Goal: Information Seeking & Learning: Learn about a topic

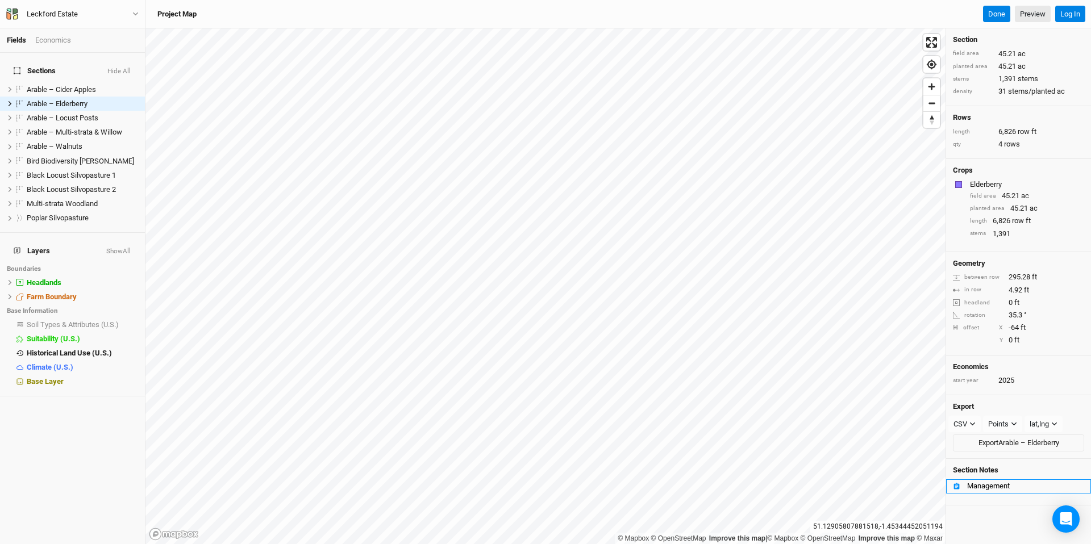
click at [978, 485] on div "Management" at bounding box center [1025, 486] width 117 height 9
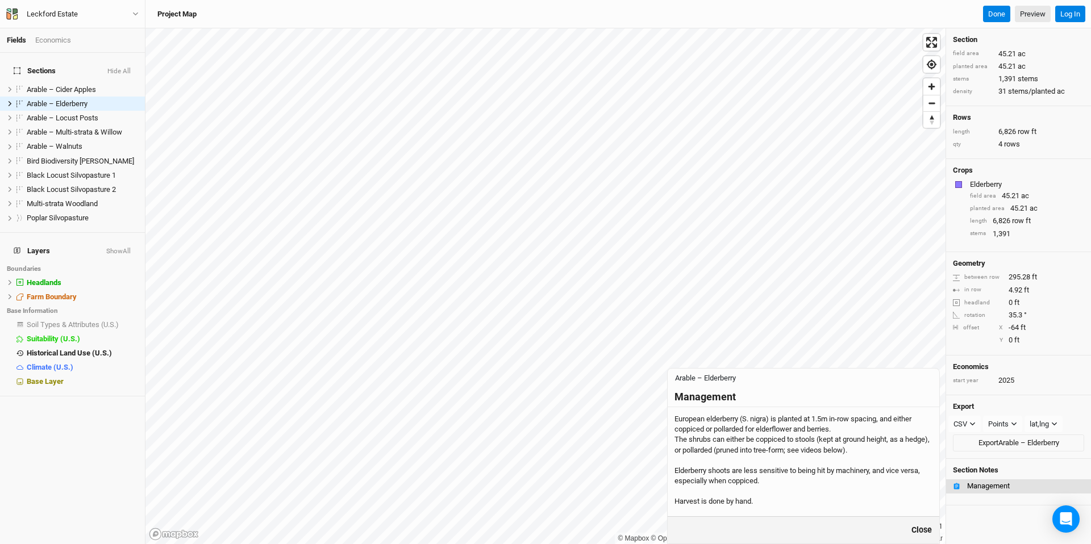
click at [926, 526] on button "Close" at bounding box center [922, 530] width 22 height 13
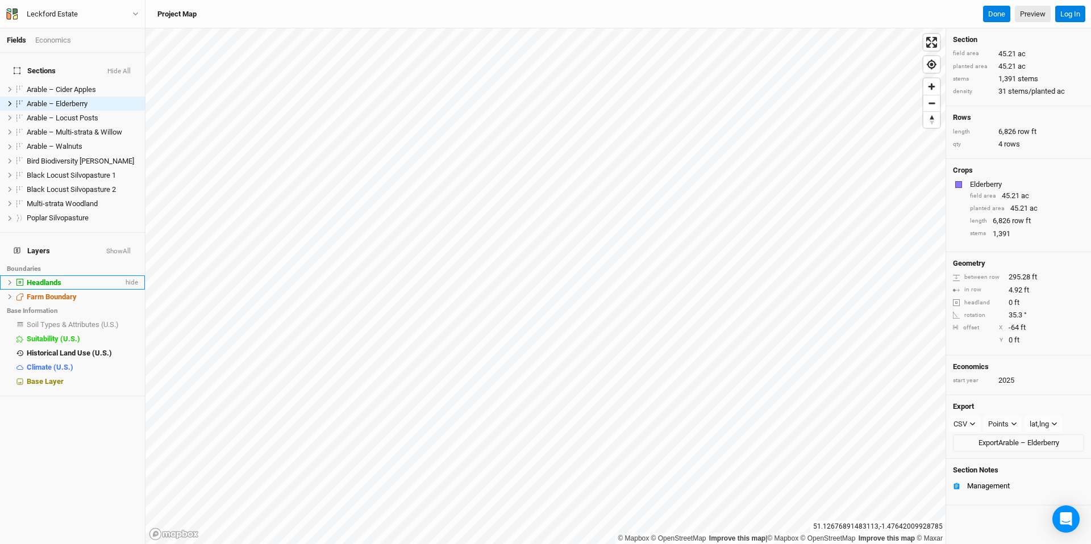
click at [65, 278] on div "Headlands" at bounding box center [75, 282] width 97 height 9
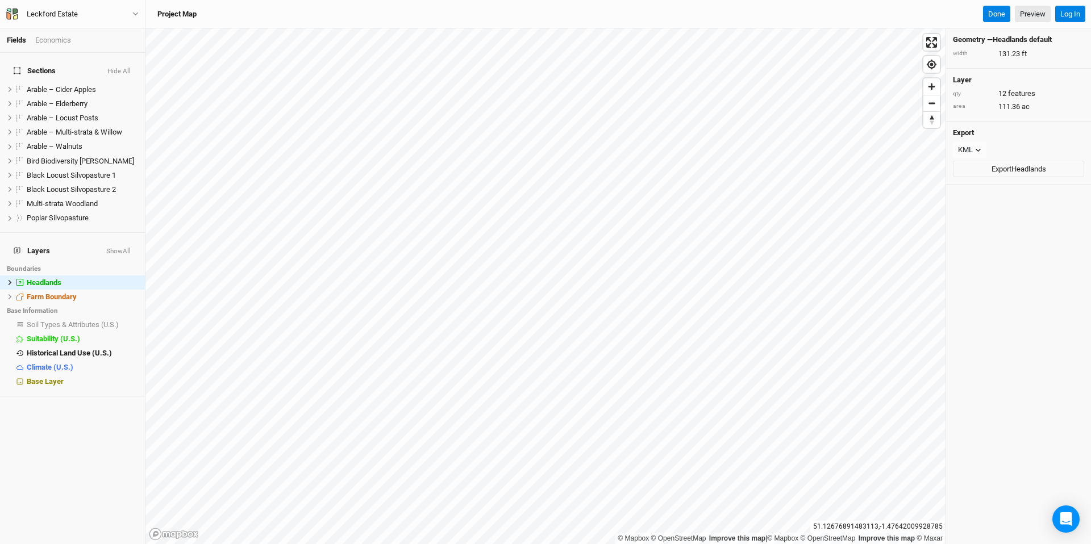
click at [61, 304] on li "Base Information" at bounding box center [72, 311] width 145 height 14
click at [61, 293] on span "Farm Boundary" at bounding box center [52, 297] width 50 height 9
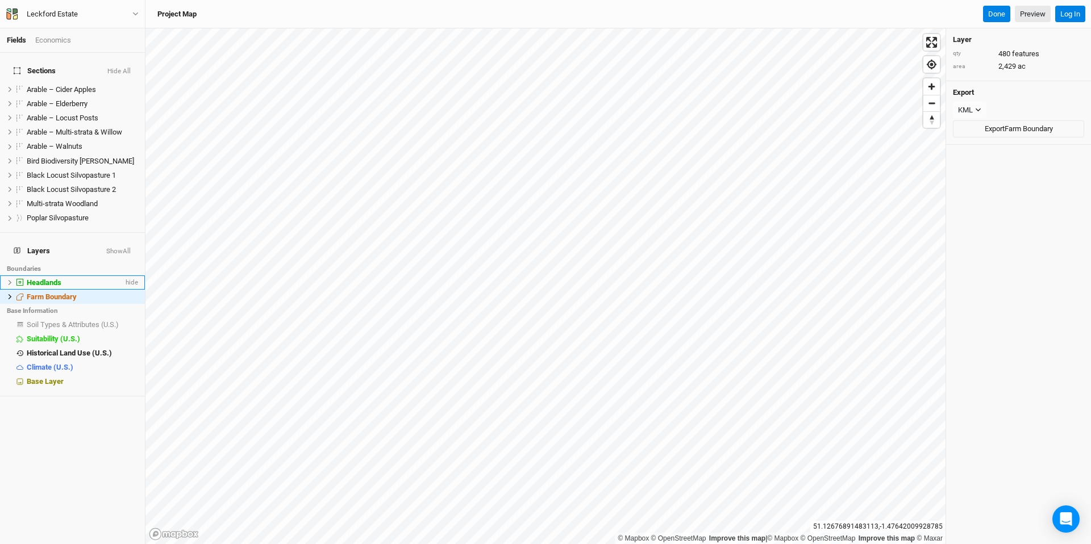
click at [60, 278] on span "Headlands" at bounding box center [44, 282] width 35 height 9
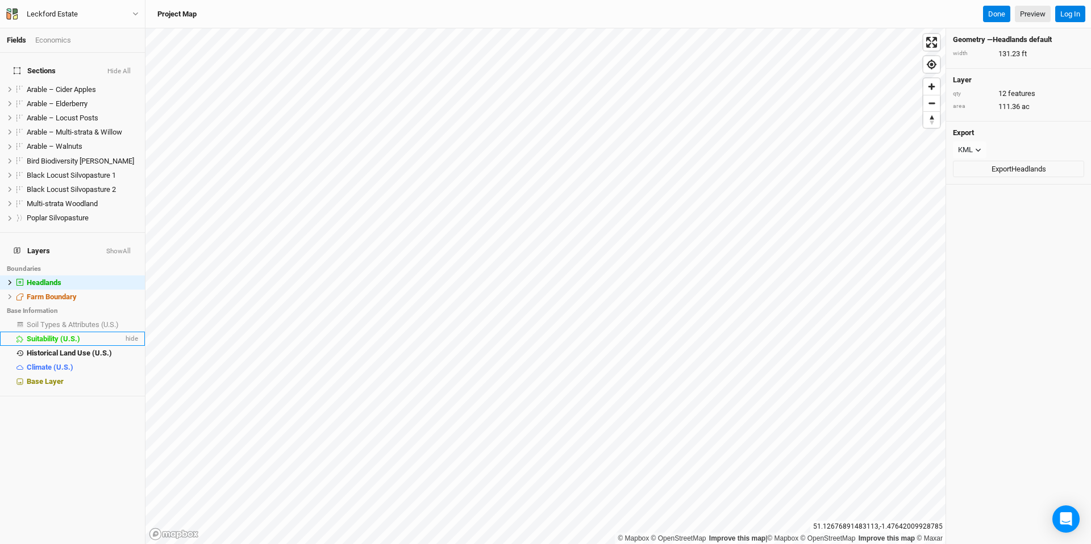
click at [56, 335] on span "Suitability (U.S.)" at bounding box center [53, 339] width 53 height 9
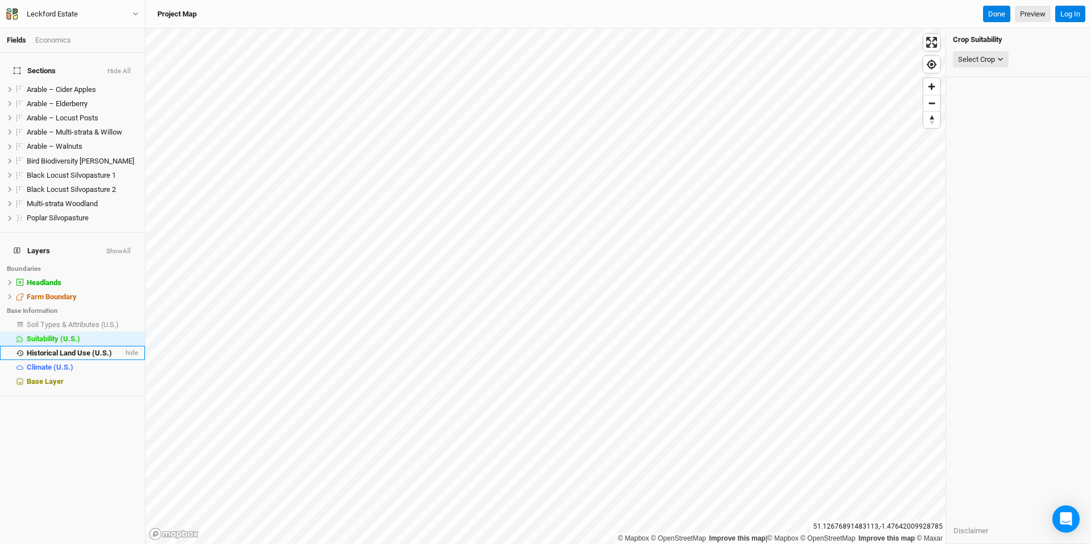
click at [71, 346] on li "Historical Land Use (U.S.) hide" at bounding box center [72, 353] width 145 height 14
click at [68, 360] on li "Climate (U.S.) hide" at bounding box center [72, 367] width 145 height 14
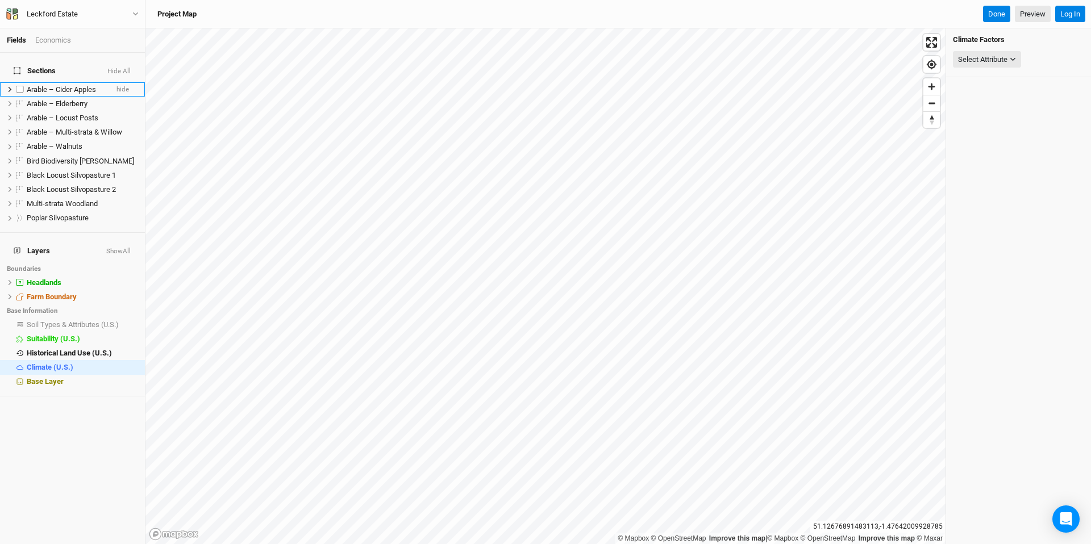
click at [64, 85] on span "Arable – Cider Apples" at bounding box center [61, 89] width 69 height 9
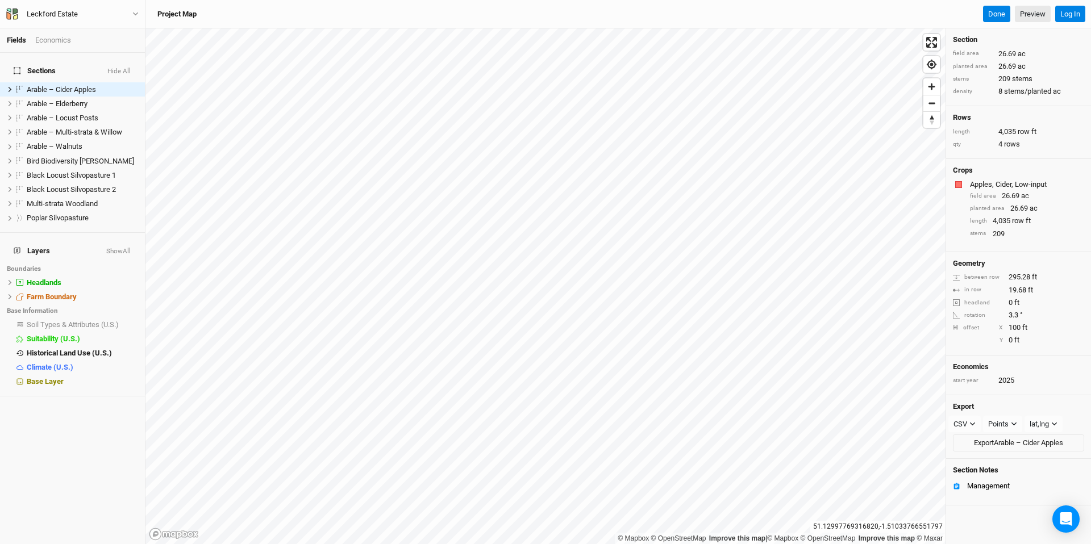
click at [63, 33] on div "Fields Economics" at bounding box center [72, 40] width 145 height 24
click at [63, 36] on div "Economics" at bounding box center [53, 40] width 36 height 10
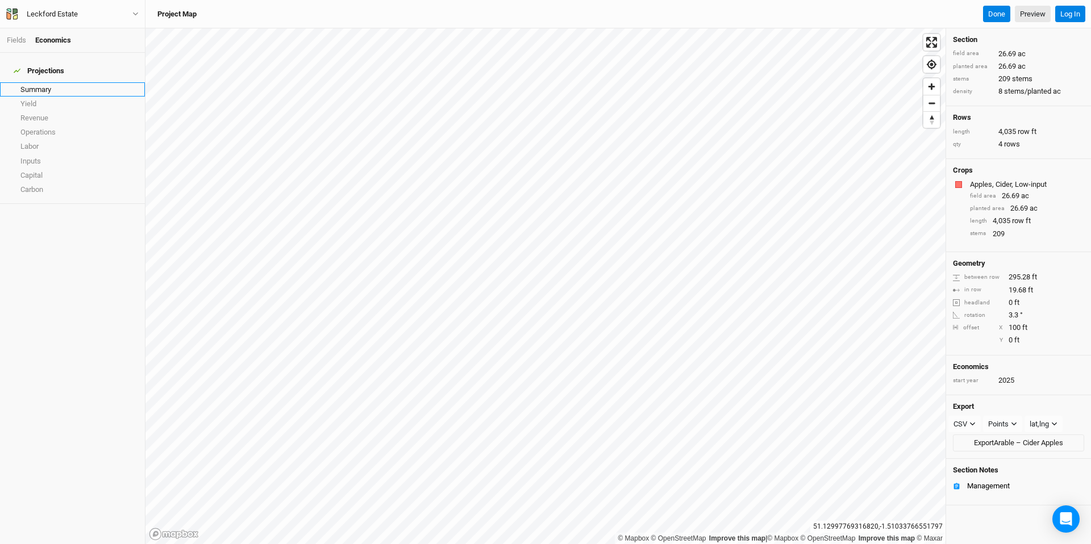
click at [56, 84] on link "Summary" at bounding box center [72, 89] width 145 height 14
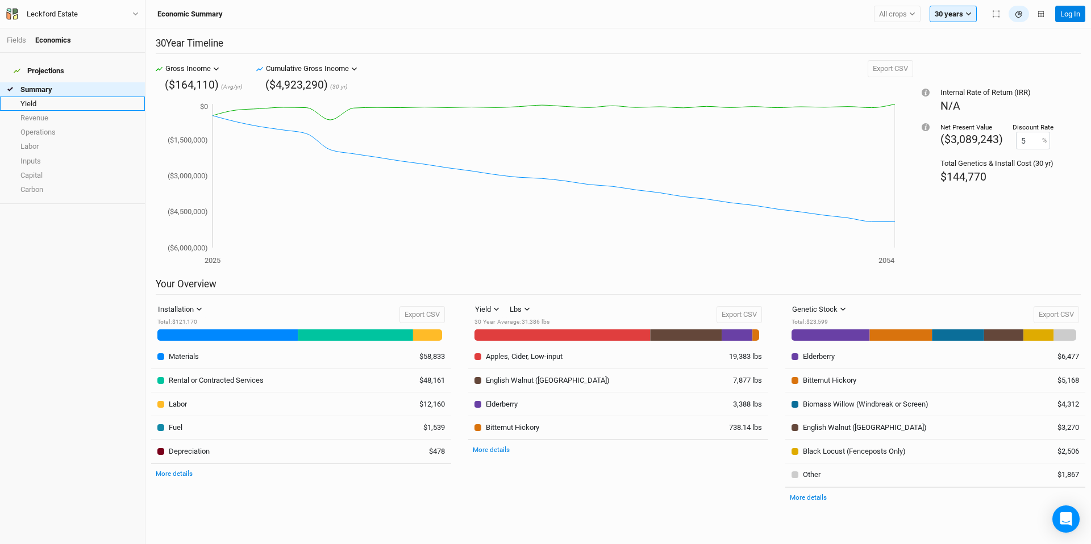
click at [70, 102] on link "Yield" at bounding box center [72, 104] width 145 height 14
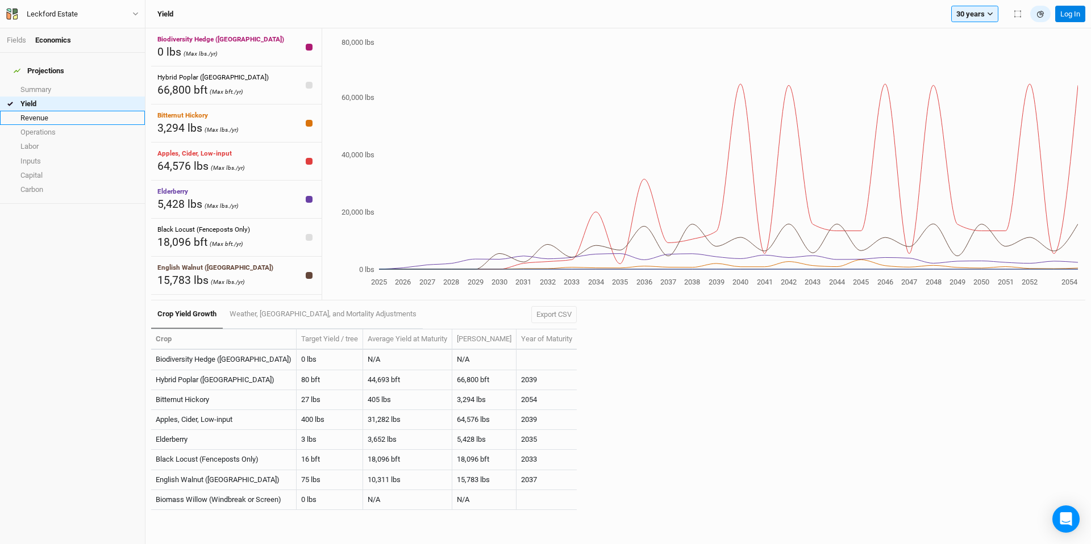
click at [69, 111] on link "Revenue" at bounding box center [72, 118] width 145 height 14
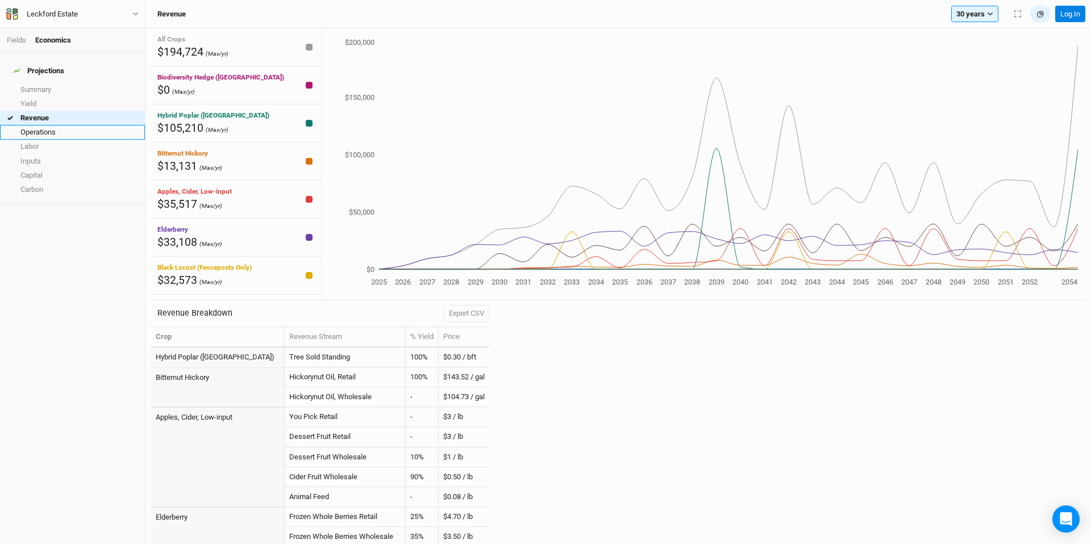
click at [69, 126] on link "Operations" at bounding box center [72, 132] width 145 height 14
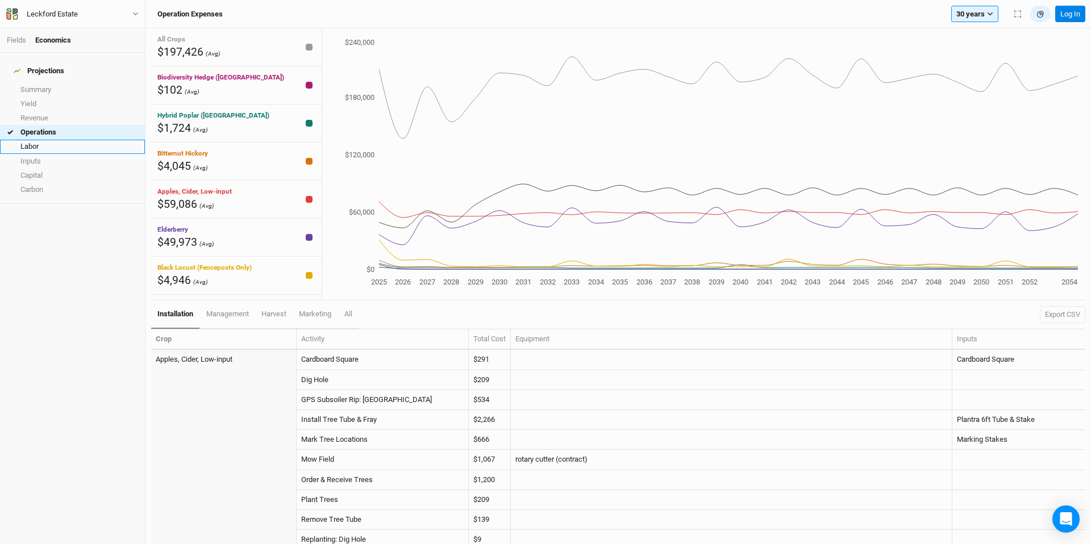
click at [68, 140] on link "Labor" at bounding box center [72, 147] width 145 height 14
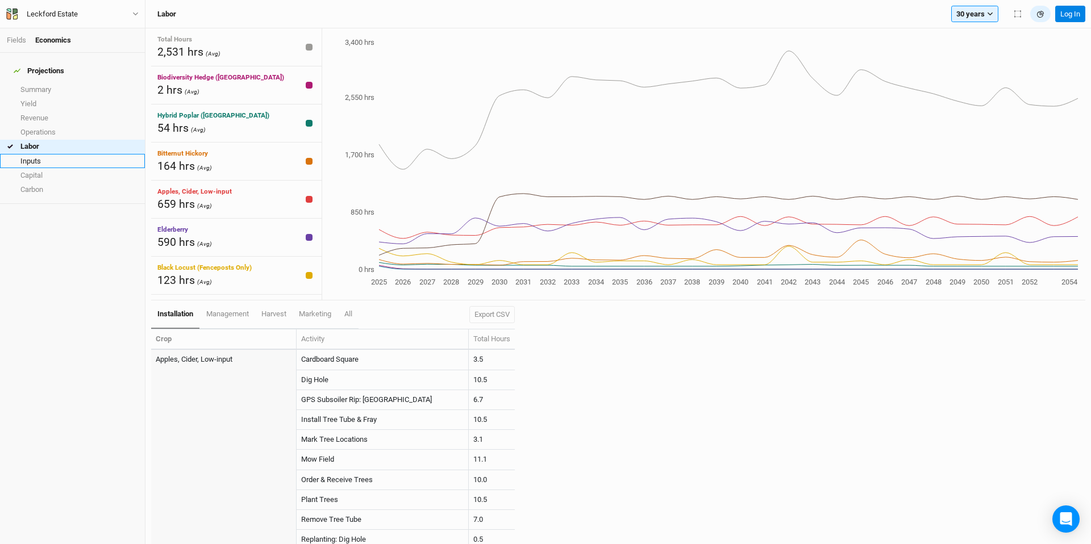
click at [65, 156] on link "Inputs" at bounding box center [72, 161] width 145 height 14
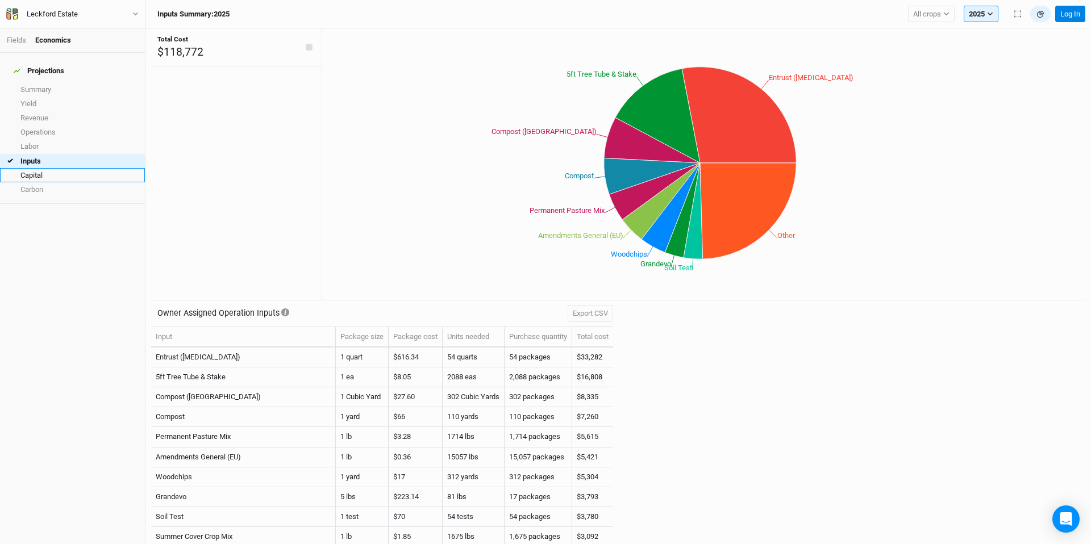
click at [64, 168] on link "Capital" at bounding box center [72, 175] width 145 height 14
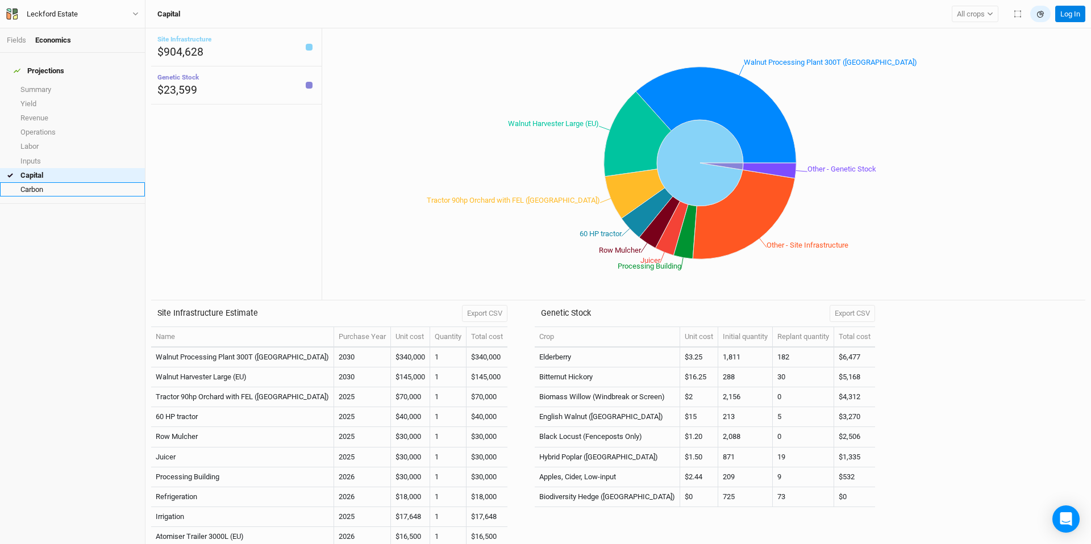
click at [63, 182] on link "Carbon" at bounding box center [72, 189] width 145 height 14
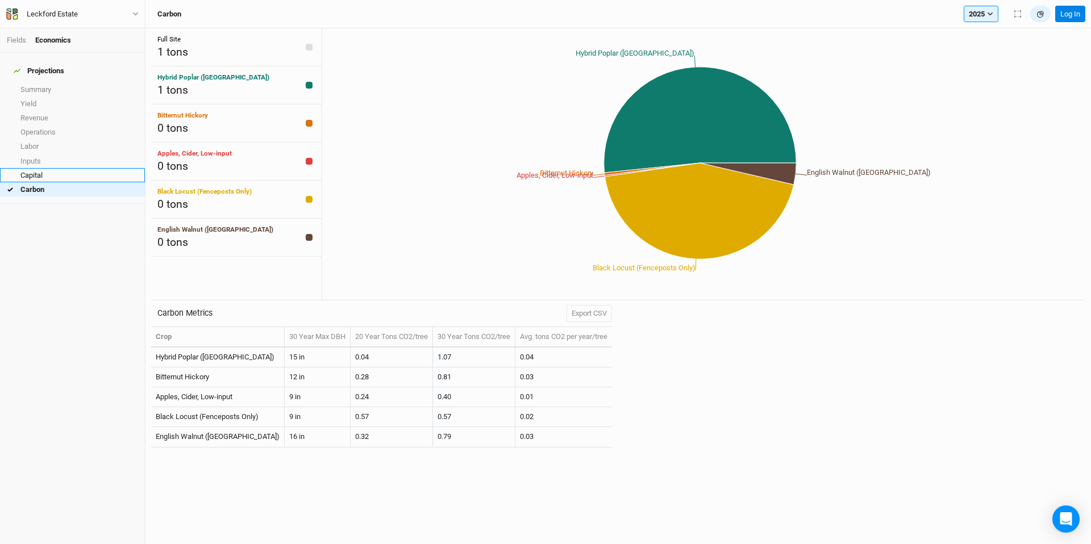
click at [71, 168] on link "Capital" at bounding box center [72, 175] width 145 height 14
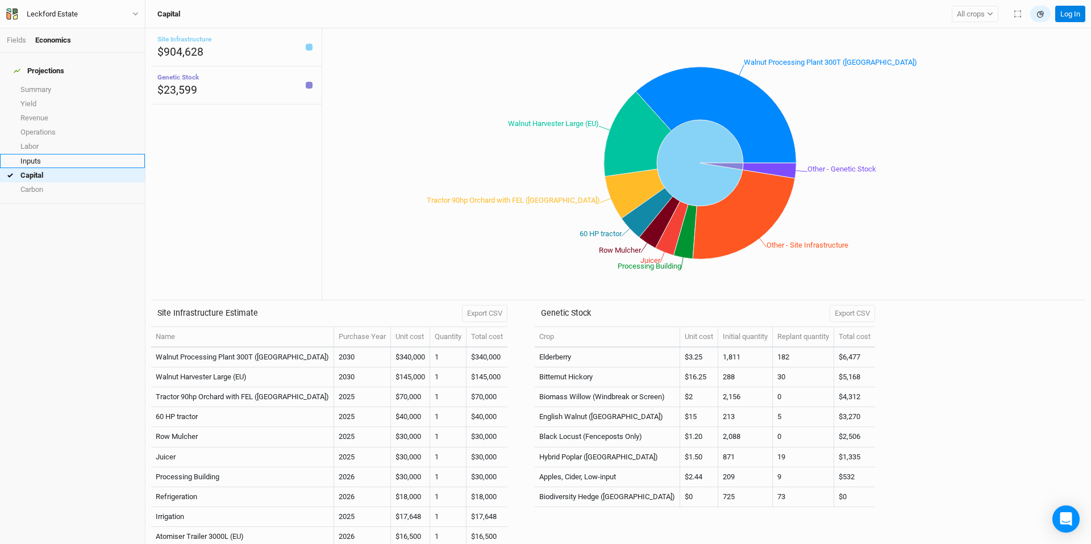
click at [70, 154] on link "Inputs" at bounding box center [72, 161] width 145 height 14
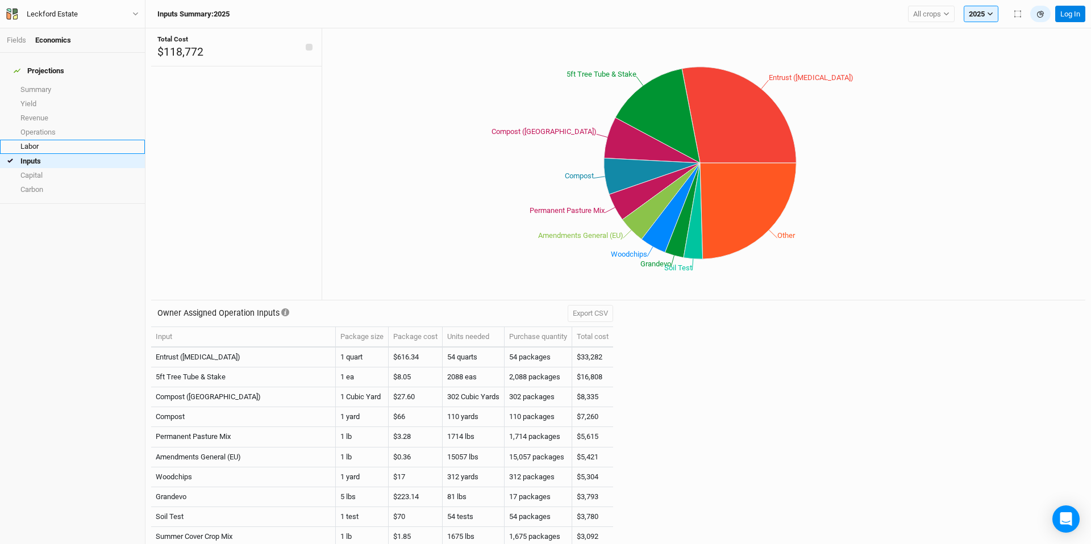
click at [70, 143] on link "Labor" at bounding box center [72, 147] width 145 height 14
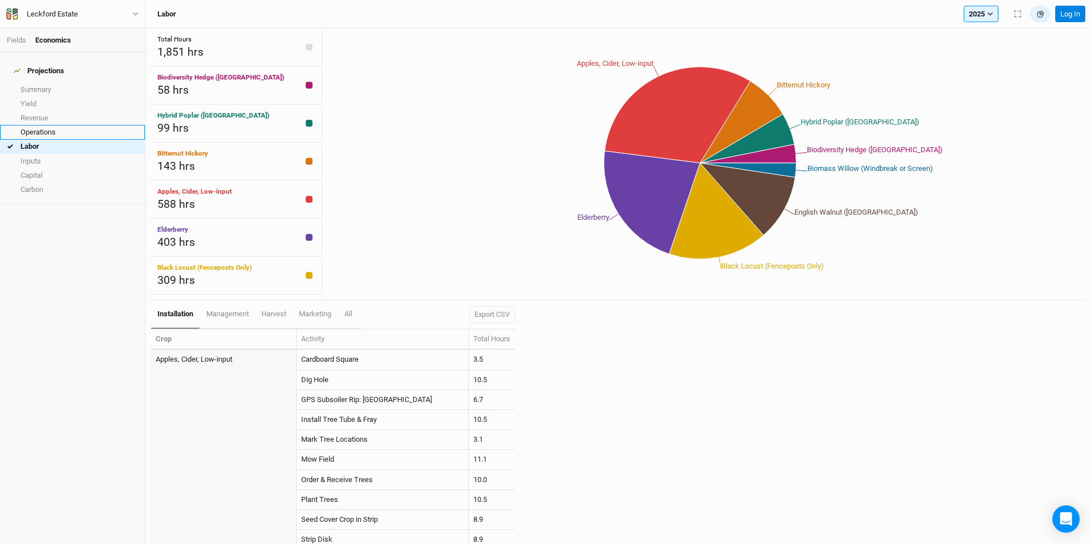
click at [65, 129] on link "Operations" at bounding box center [72, 132] width 145 height 14
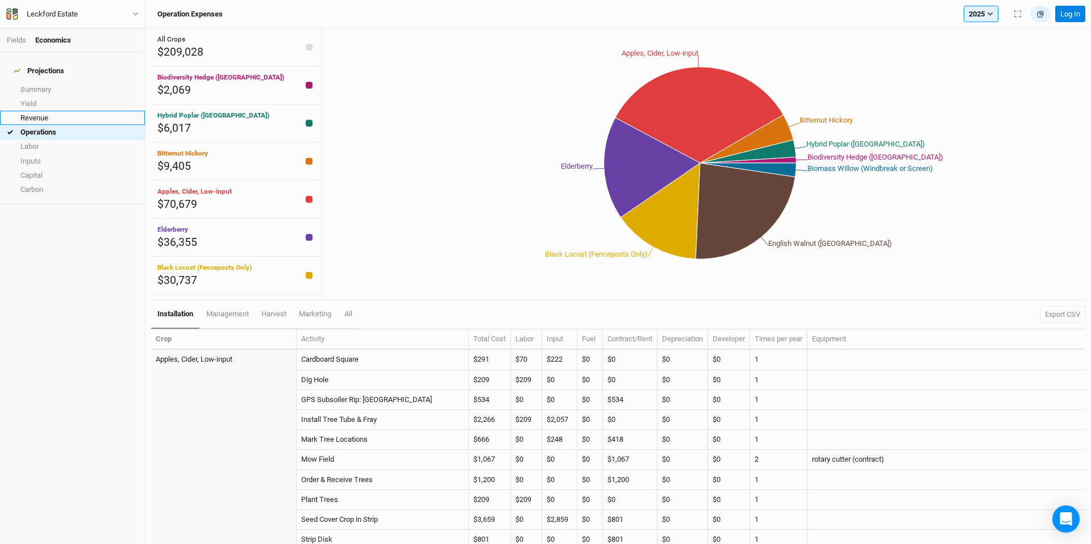
click at [69, 111] on link "Revenue" at bounding box center [72, 118] width 145 height 14
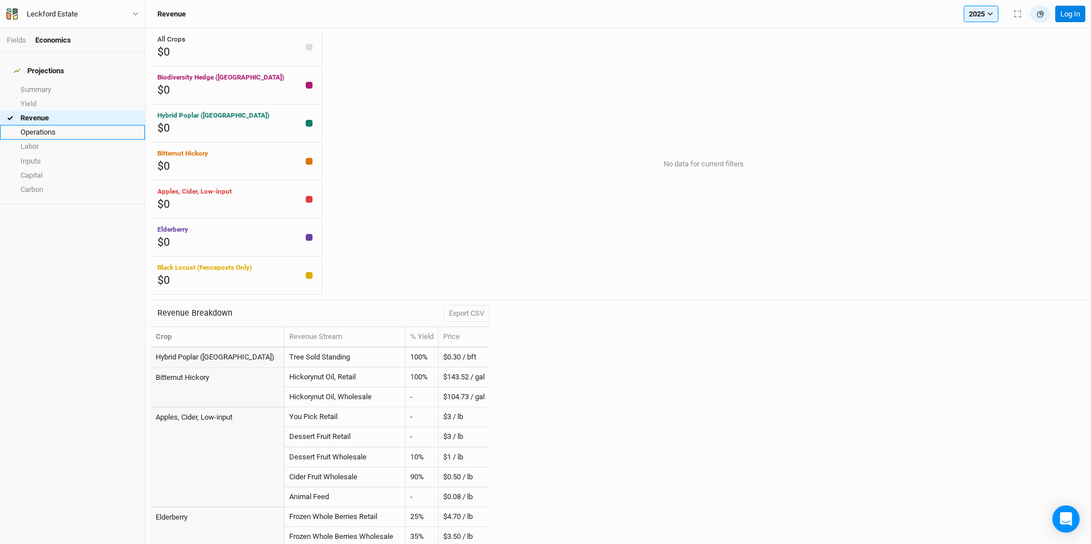
click at [81, 128] on link "Operations" at bounding box center [72, 132] width 145 height 14
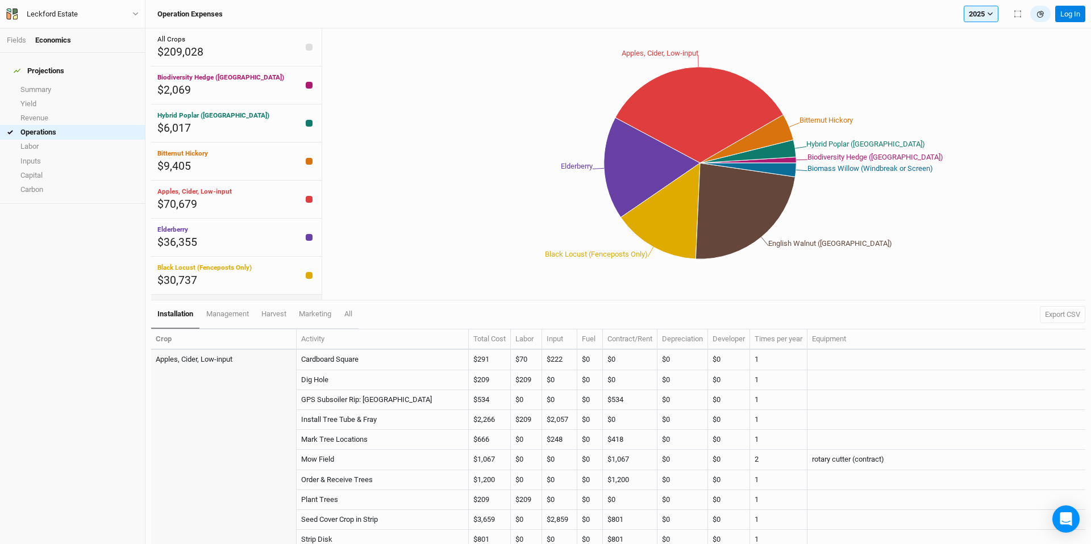
scroll to position [71, 0]
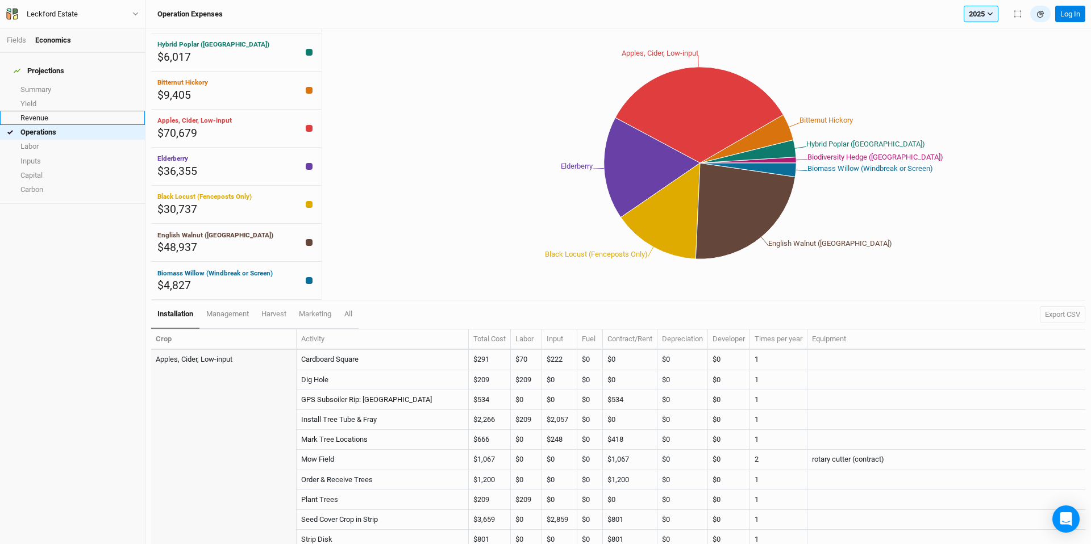
click at [60, 111] on link "Revenue" at bounding box center [72, 118] width 145 height 14
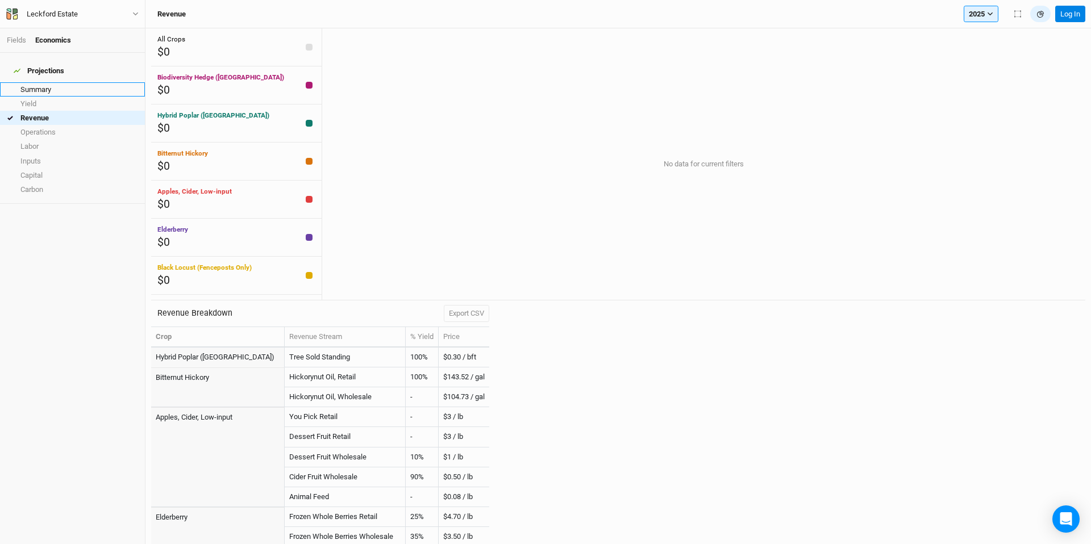
click at [61, 86] on link "Summary" at bounding box center [72, 89] width 145 height 14
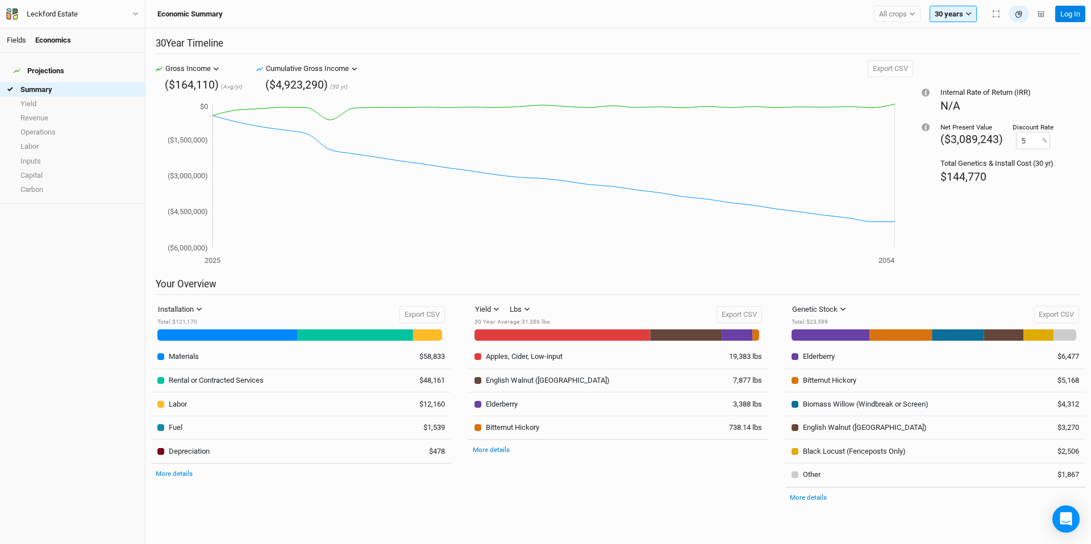
click at [18, 42] on link "Fields" at bounding box center [16, 40] width 19 height 9
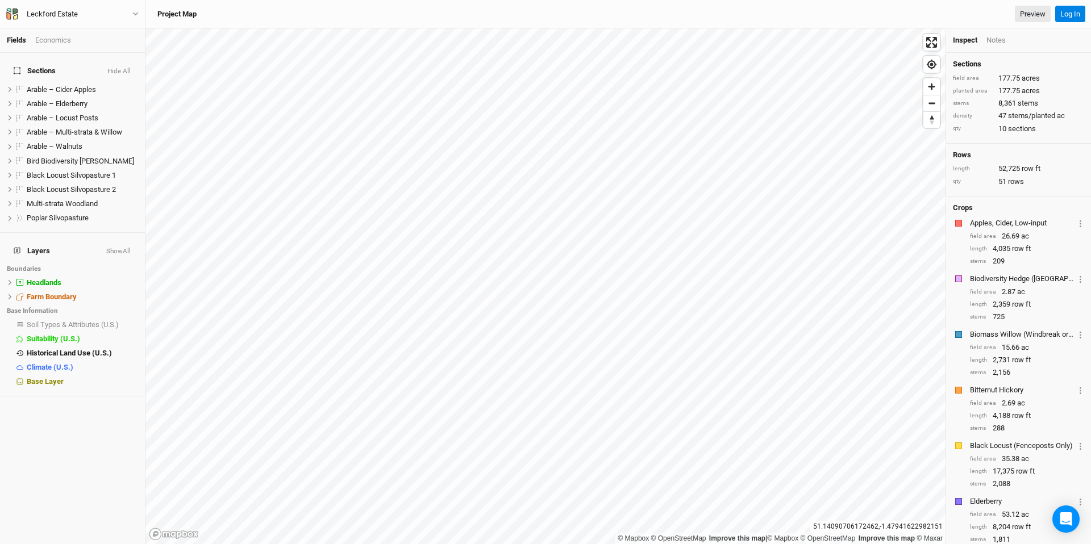
click at [63, 34] on div "Fields Economics" at bounding box center [72, 40] width 145 height 24
click at [62, 38] on div "Economics" at bounding box center [53, 40] width 36 height 10
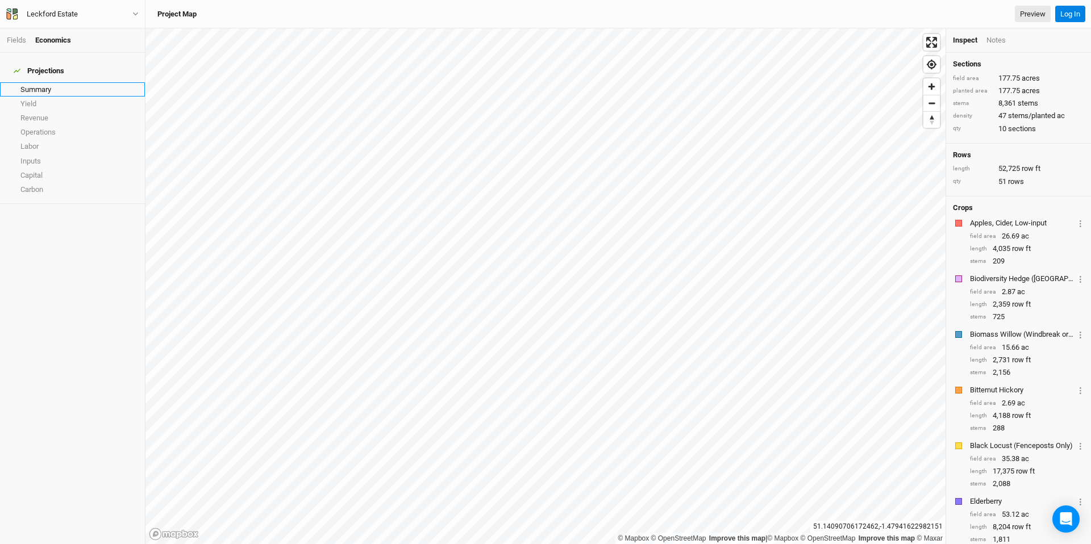
click at [45, 82] on link "Summary" at bounding box center [72, 89] width 145 height 14
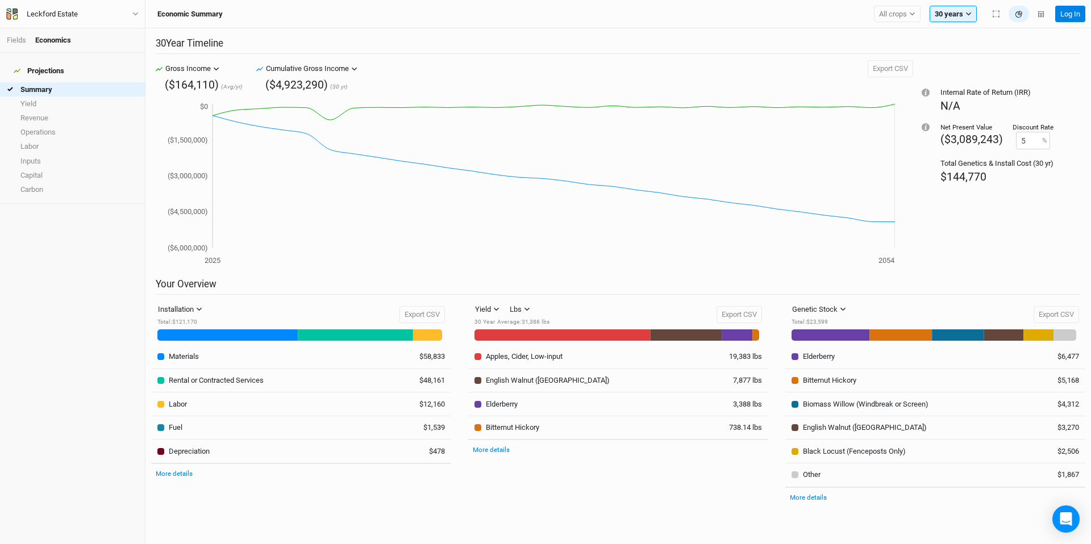
click at [216, 72] on icon "button" at bounding box center [216, 69] width 6 height 6
click at [216, 70] on icon "button" at bounding box center [216, 69] width 6 height 6
click at [65, 97] on link "Yield" at bounding box center [72, 104] width 145 height 14
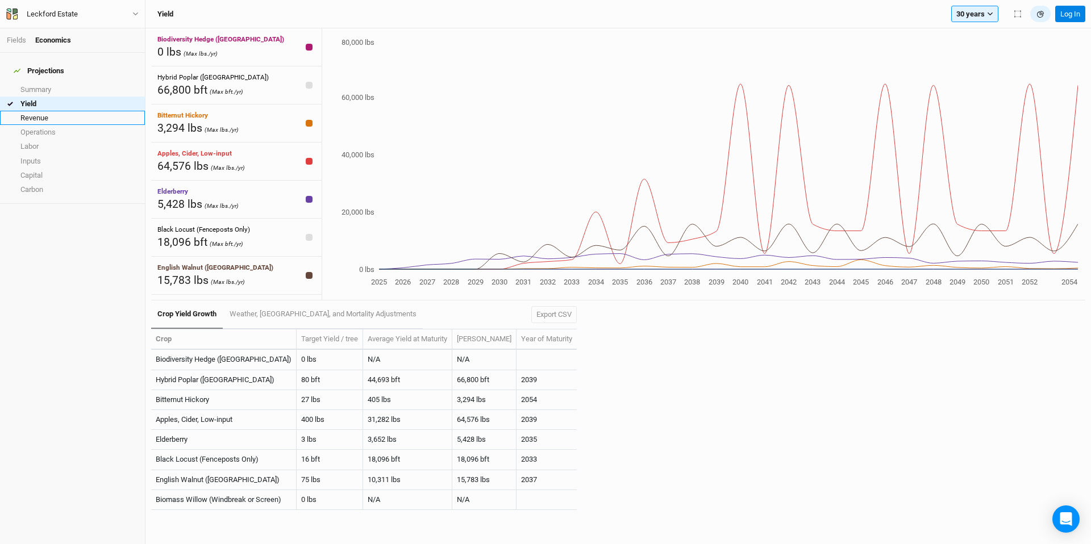
click at [62, 111] on link "Revenue" at bounding box center [72, 118] width 145 height 14
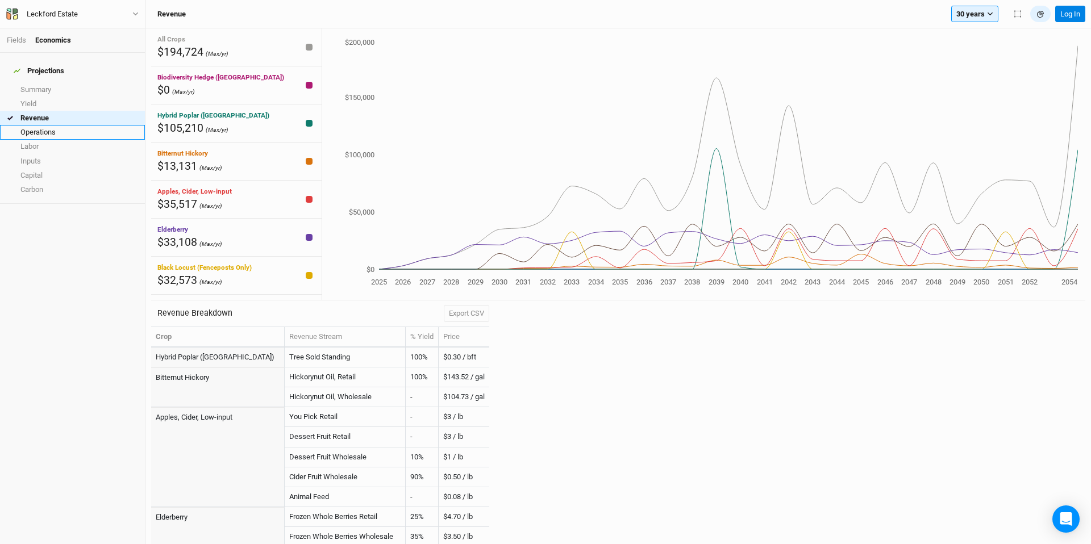
click at [57, 126] on link "Operations" at bounding box center [72, 132] width 145 height 14
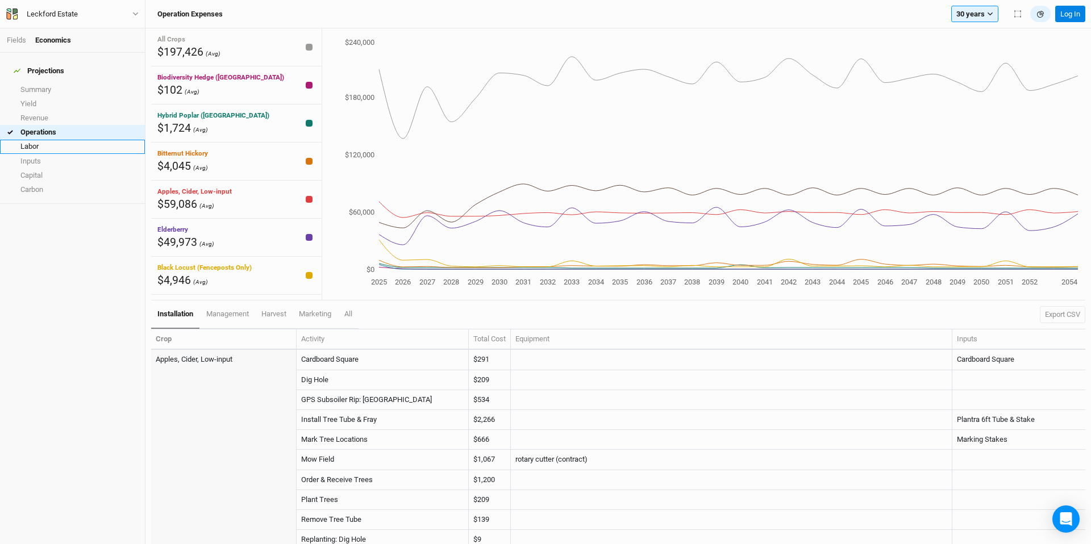
click at [55, 140] on link "Labor" at bounding box center [72, 147] width 145 height 14
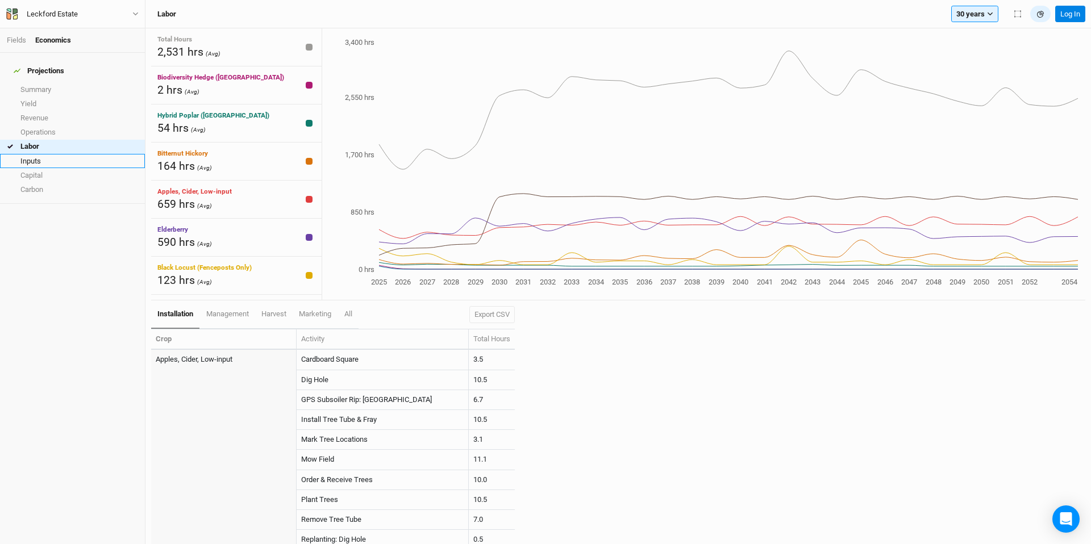
click at [95, 154] on link "Inputs" at bounding box center [72, 161] width 145 height 14
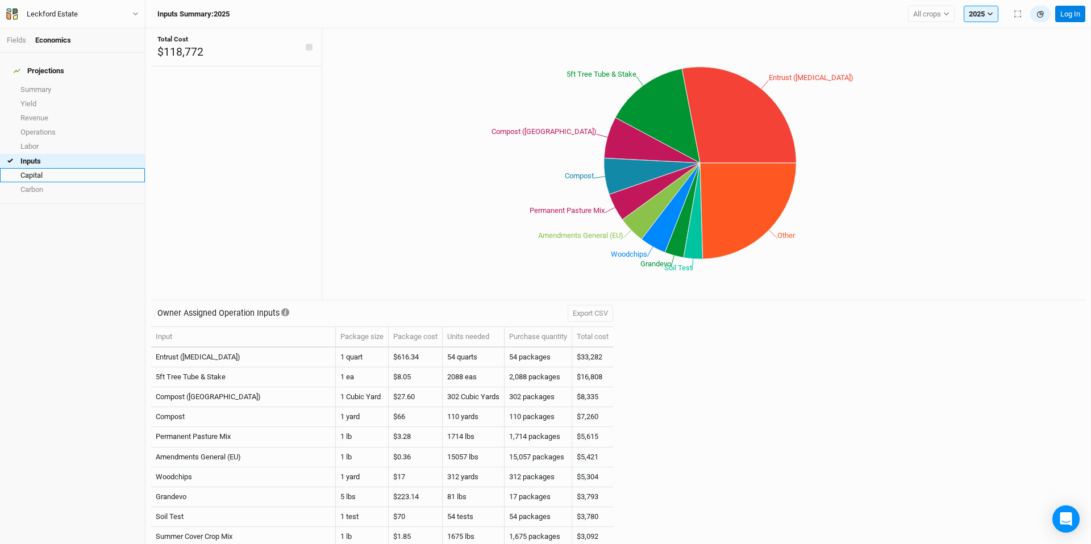
click at [90, 168] on link "Capital" at bounding box center [72, 175] width 145 height 14
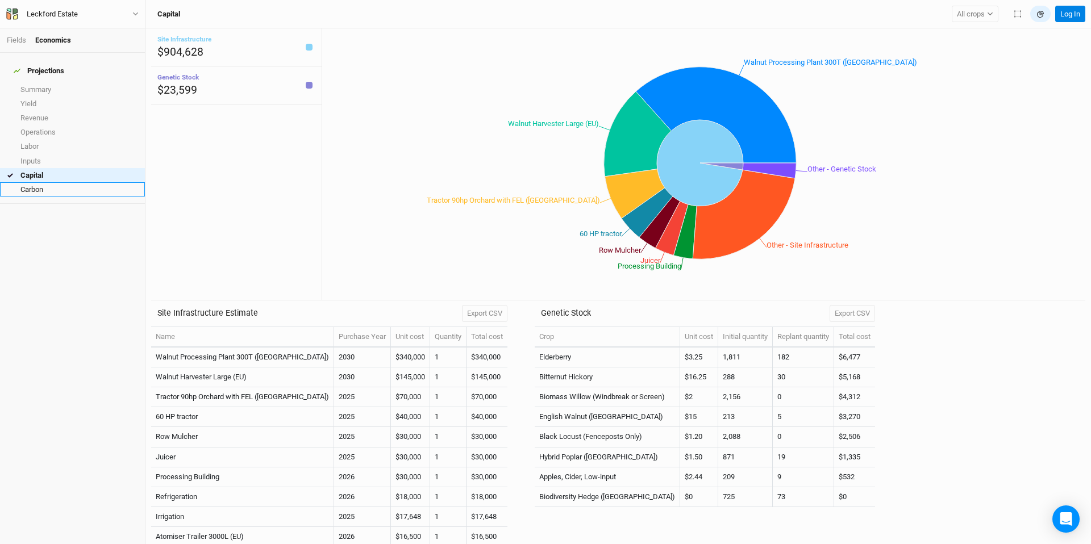
click at [88, 182] on link "Carbon" at bounding box center [72, 189] width 145 height 14
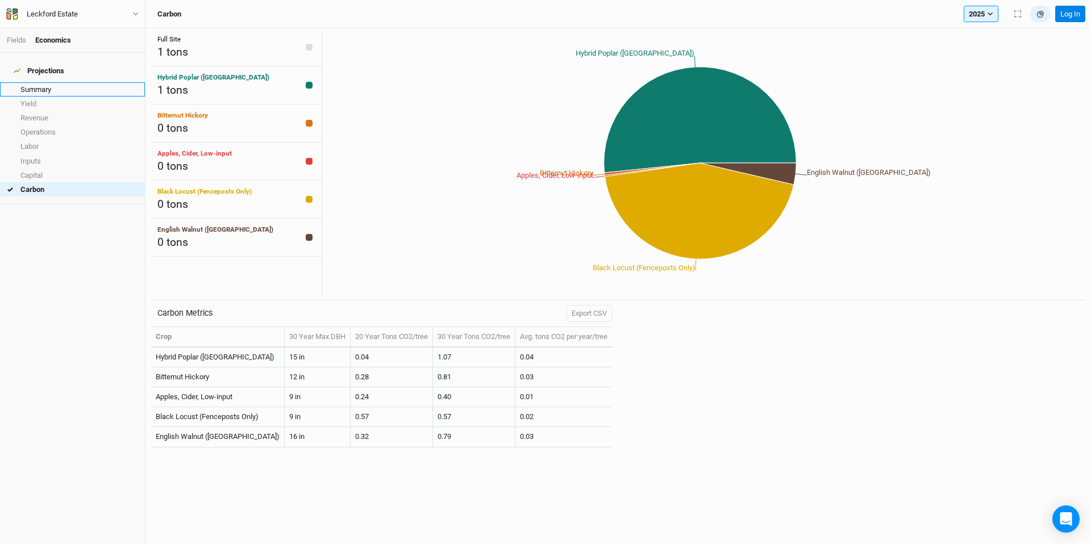
click at [65, 82] on link "Summary" at bounding box center [72, 89] width 145 height 14
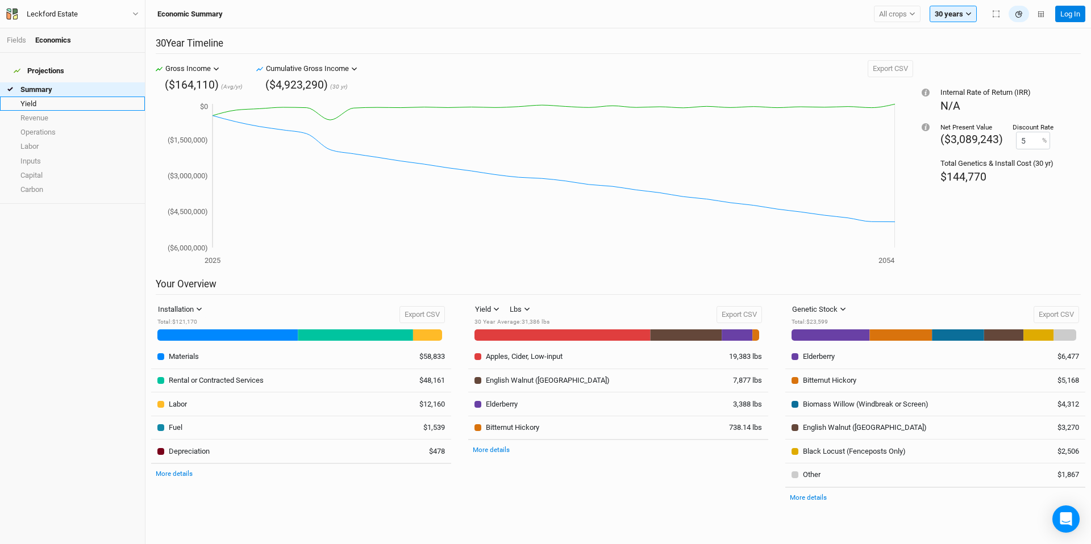
click at [31, 97] on link "Yield" at bounding box center [72, 104] width 145 height 14
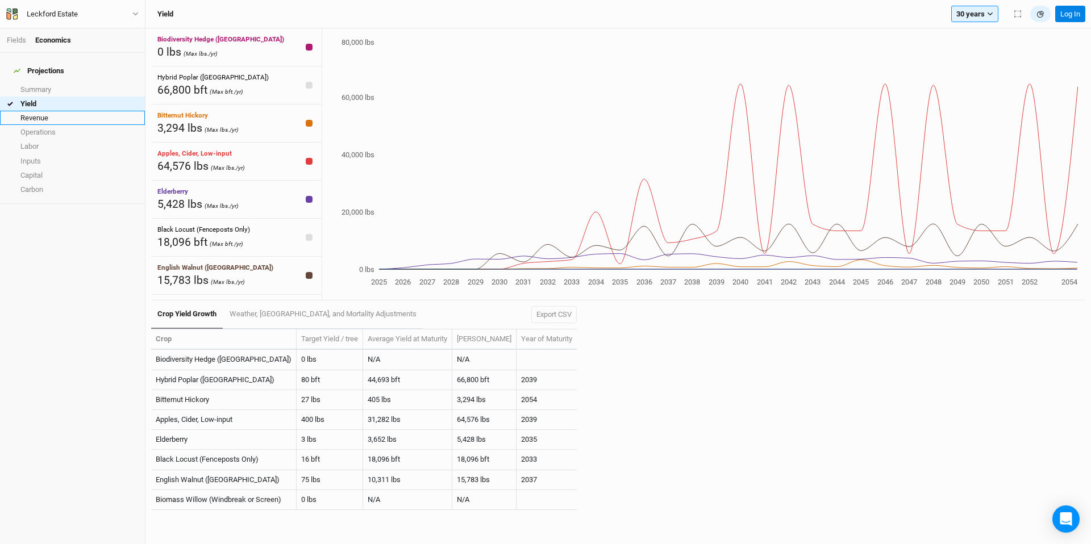
click at [40, 111] on link "Revenue" at bounding box center [72, 118] width 145 height 14
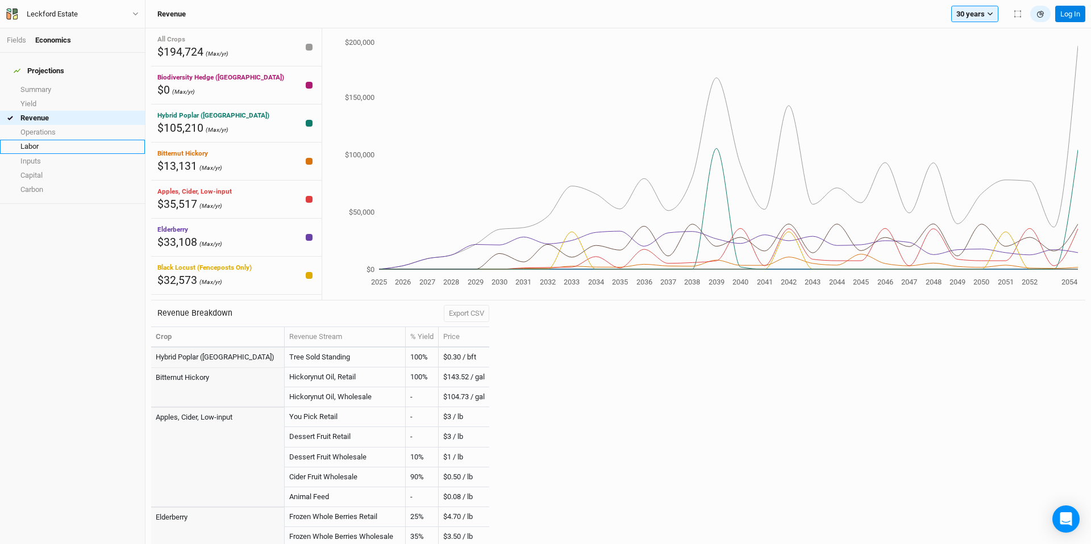
click at [65, 141] on link "Labor" at bounding box center [72, 147] width 145 height 14
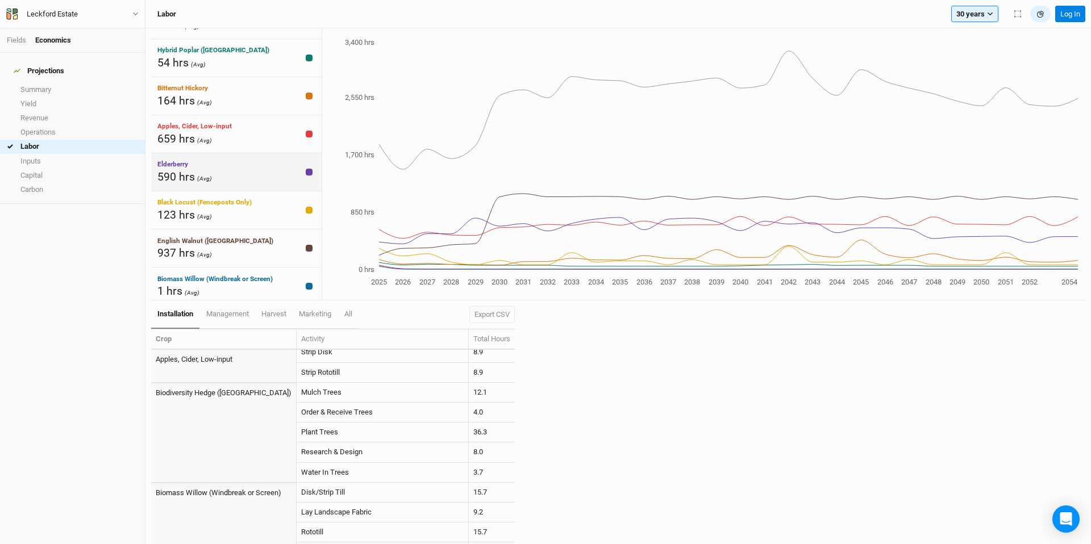
scroll to position [71, 0]
